Goal: Use online tool/utility: Utilize a website feature to perform a specific function

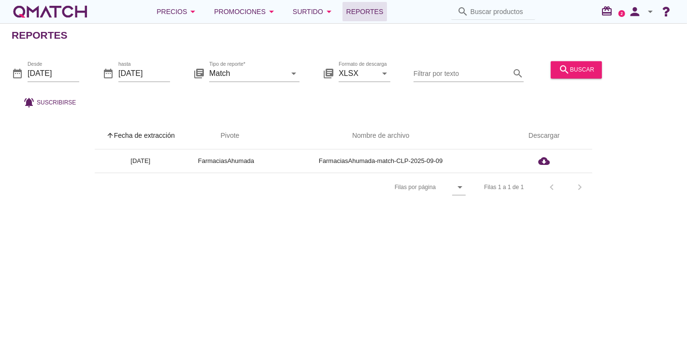
click at [62, 6] on div "white-qmatch-logo" at bounding box center [50, 11] width 77 height 19
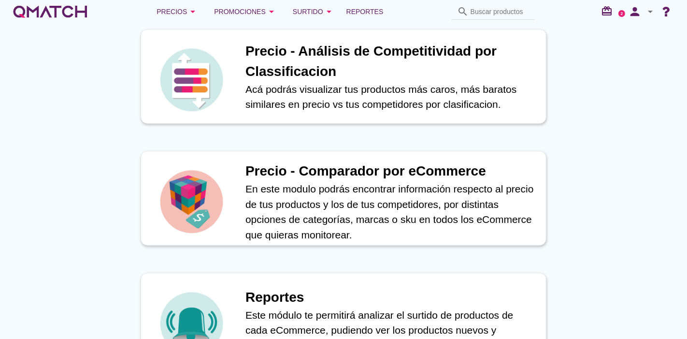
scroll to position [388, 0]
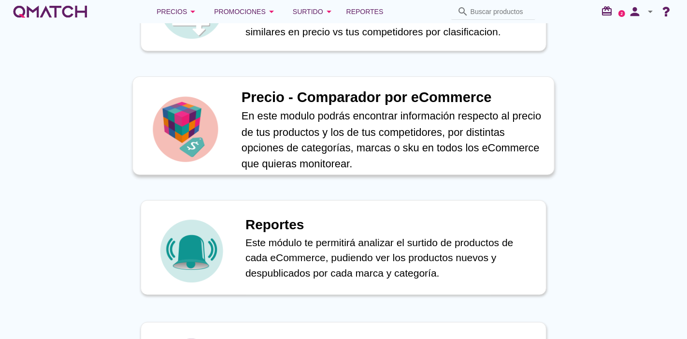
click at [251, 107] on h1 "Precio - Comparador por eCommerce" at bounding box center [392, 97] width 302 height 21
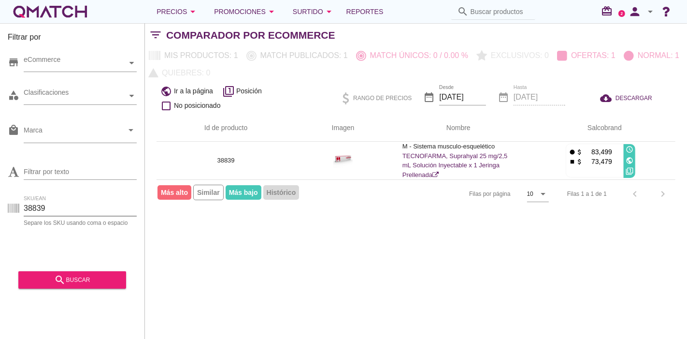
drag, startPoint x: 59, startPoint y: 214, endPoint x: 3, endPoint y: 211, distance: 55.6
click at [3, 211] on div "Filtrar por store eCommerce category Clasificaciones local_mall Marca arrow_dro…" at bounding box center [72, 180] width 145 height 315
paste input "92777"
click at [44, 281] on div "search buscar" at bounding box center [72, 280] width 92 height 12
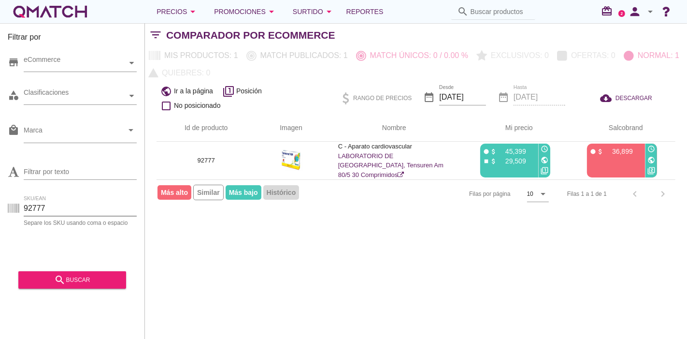
click at [42, 203] on input "92777" at bounding box center [80, 207] width 113 height 15
paste input "6"
click at [47, 278] on div "search buscar" at bounding box center [72, 280] width 92 height 12
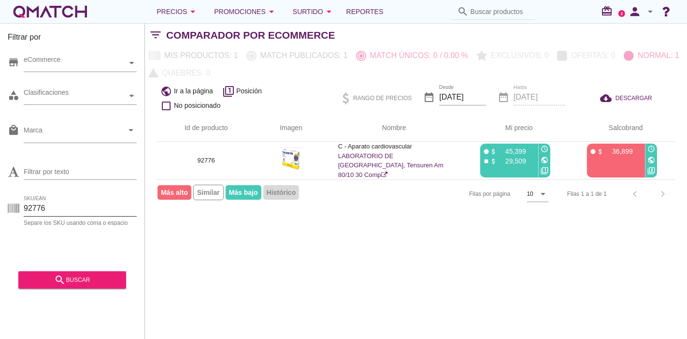
click at [24, 214] on input "92776" at bounding box center [80, 207] width 113 height 15
paste input "3231"
type input "93231"
click at [54, 278] on div "search buscar" at bounding box center [72, 280] width 92 height 12
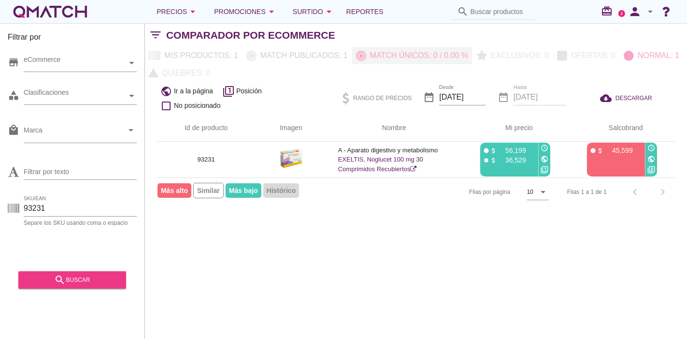
type button "MATCH"
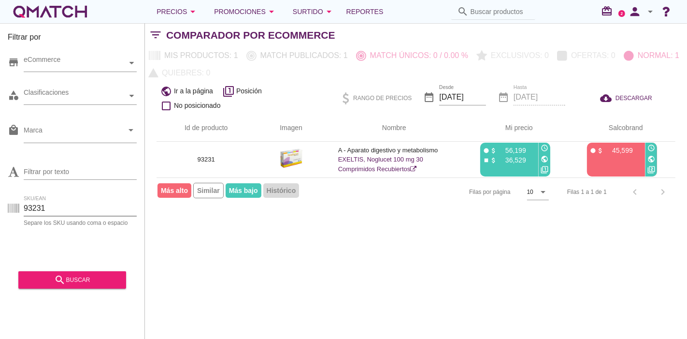
click at [36, 210] on input "93231" at bounding box center [80, 207] width 113 height 15
click at [62, 206] on input "93231" at bounding box center [80, 207] width 113 height 15
paste input "173"
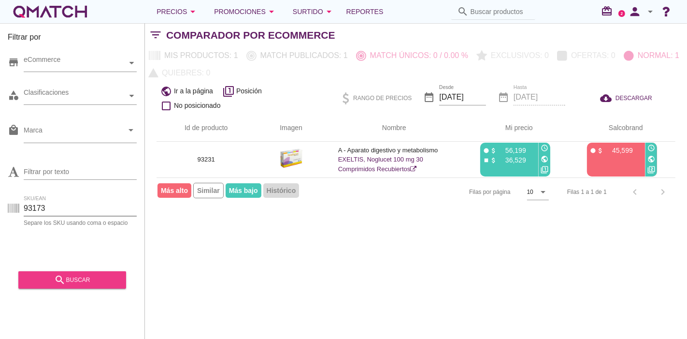
click at [58, 281] on icon "search" at bounding box center [60, 280] width 12 height 12
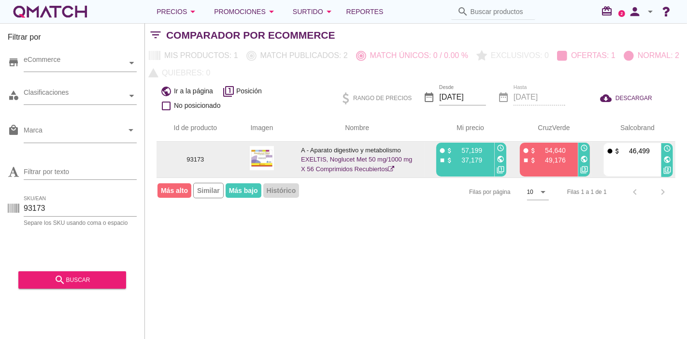
click at [583, 156] on icon "public" at bounding box center [584, 159] width 8 height 8
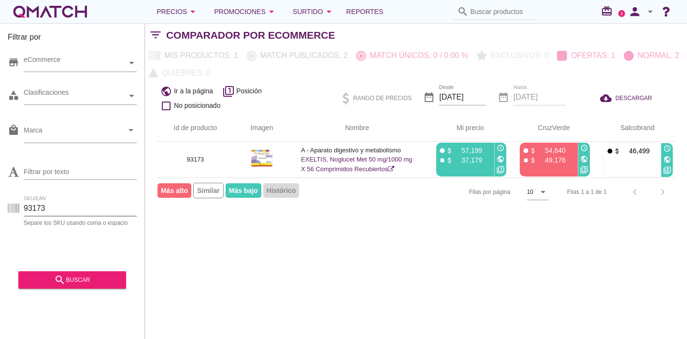
drag, startPoint x: 48, startPoint y: 214, endPoint x: 14, endPoint y: 209, distance: 34.8
click at [14, 209] on div "SKU/EAN 93173 Separe los SKU usando coma o espacio" at bounding box center [72, 210] width 129 height 31
paste input "2775"
click at [68, 287] on button "search buscar" at bounding box center [72, 279] width 108 height 17
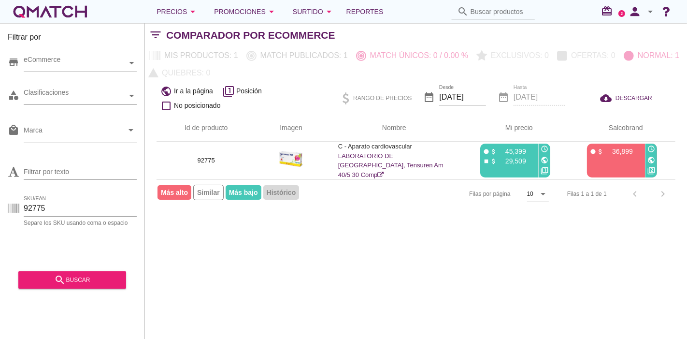
click at [51, 196] on div "SKU/EAN 92775 Separe los SKU usando coma o espacio" at bounding box center [72, 210] width 129 height 31
drag, startPoint x: 52, startPoint y: 203, endPoint x: 0, endPoint y: 211, distance: 52.2
click at [0, 211] on div "Filtrar por store eCommerce category Clasificaciones local_mall Marca arrow_dro…" at bounding box center [72, 180] width 145 height 315
paste input "3172"
type input "93172"
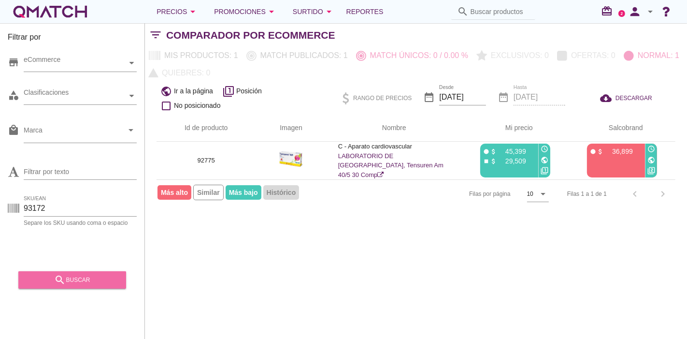
click at [93, 274] on div "search buscar" at bounding box center [72, 280] width 92 height 12
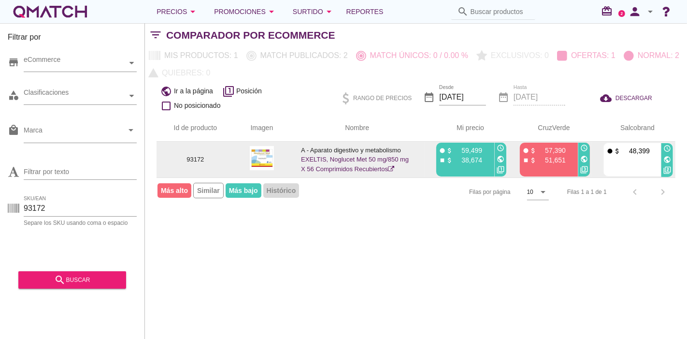
click at [580, 158] on icon "public" at bounding box center [584, 159] width 8 height 8
